Goal: Information Seeking & Learning: Learn about a topic

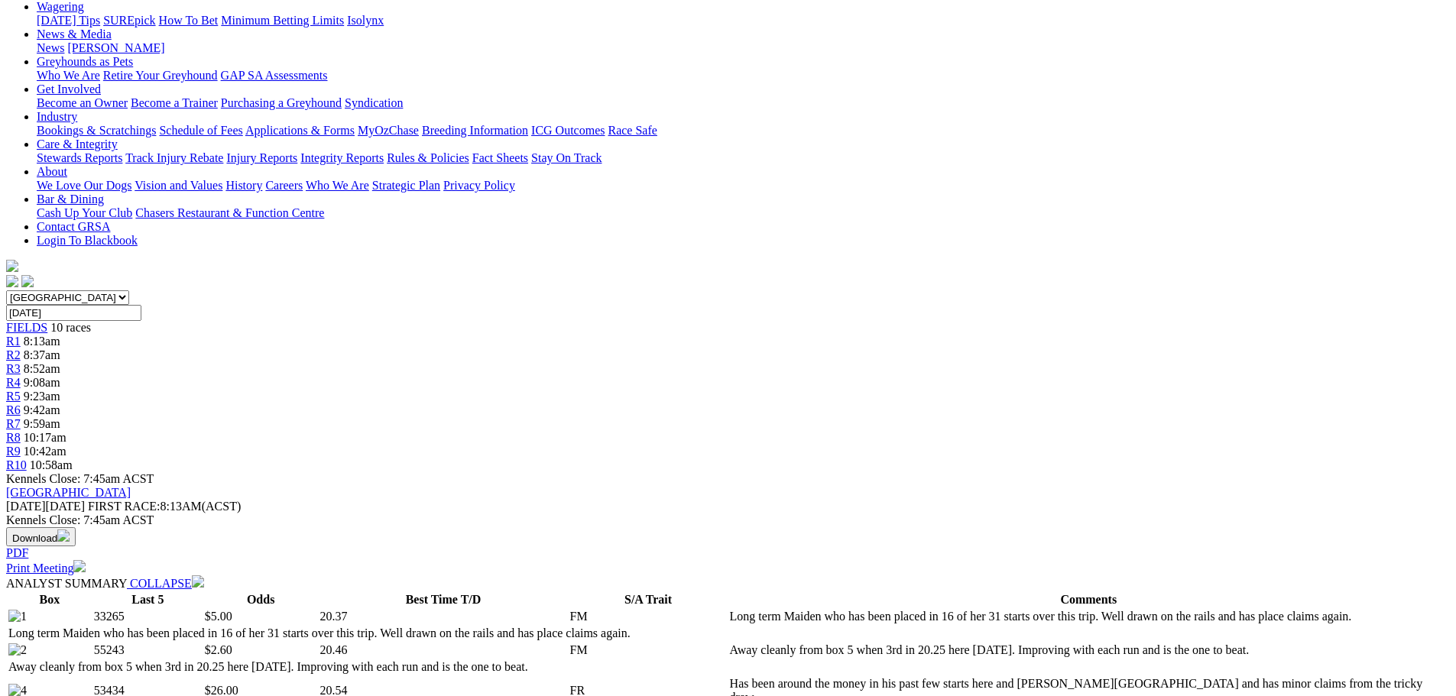
scroll to position [229, 0]
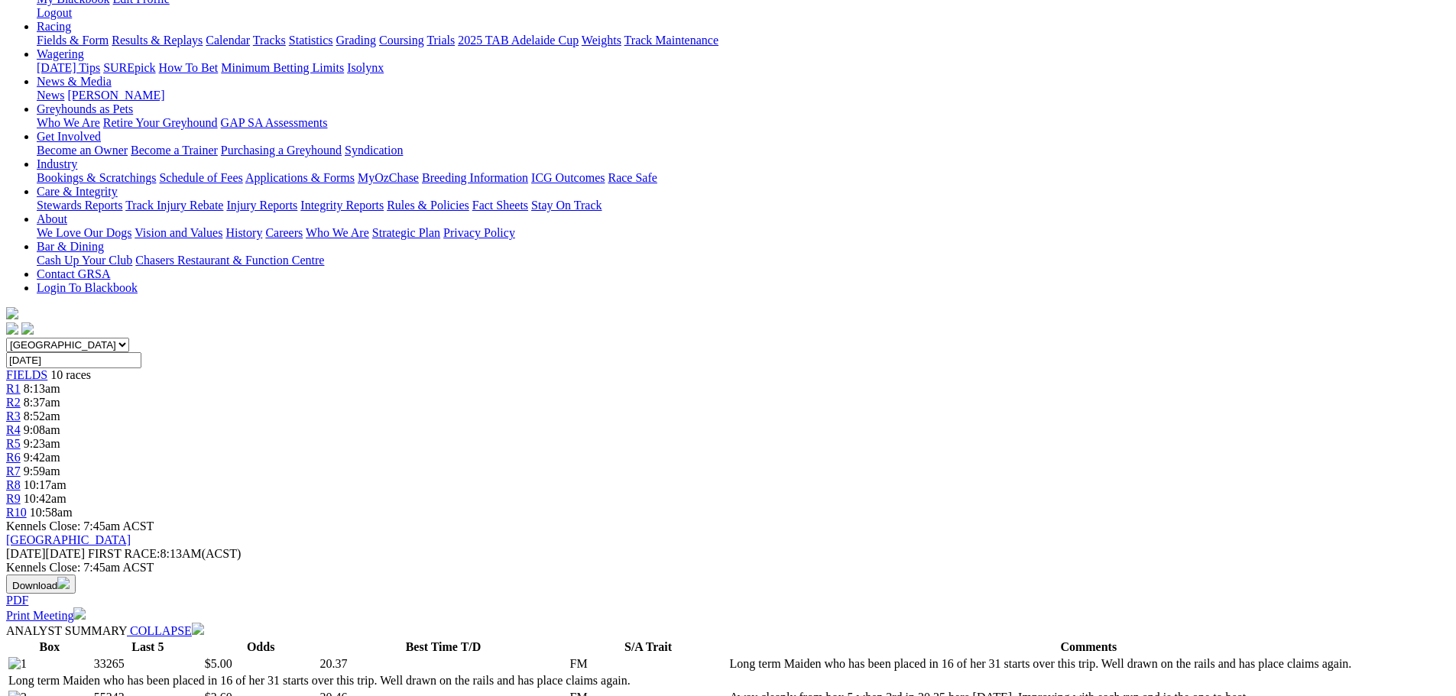
click at [60, 396] on span "8:37am" at bounding box center [42, 402] width 37 height 13
